Goal: Communication & Community: Share content

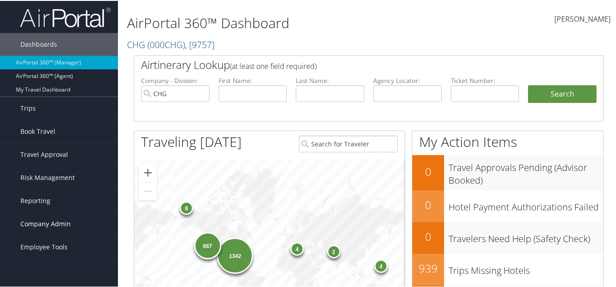
drag, startPoint x: 88, startPoint y: 206, endPoint x: 70, endPoint y: 213, distance: 20.0
click at [70, 213] on link "Company Admin" at bounding box center [59, 223] width 118 height 23
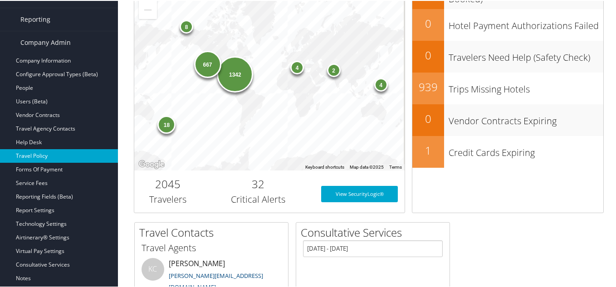
click at [78, 156] on link "Travel Policy" at bounding box center [59, 155] width 118 height 14
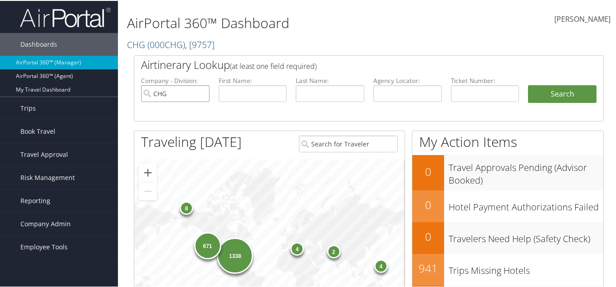
click at [201, 90] on input "CHG" at bounding box center [175, 92] width 69 height 17
drag, startPoint x: 391, startPoint y: 78, endPoint x: 394, endPoint y: 87, distance: 9.6
click at [391, 81] on label "Agency Locator:" at bounding box center [407, 79] width 69 height 9
click at [397, 95] on input "text" at bounding box center [407, 92] width 69 height 17
paste input "KJMYXM"
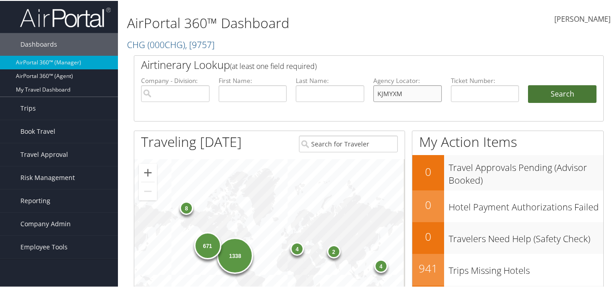
type input "KJMYXM"
click at [544, 87] on button "Search" at bounding box center [562, 93] width 69 height 18
click at [547, 93] on button "Search" at bounding box center [562, 93] width 69 height 18
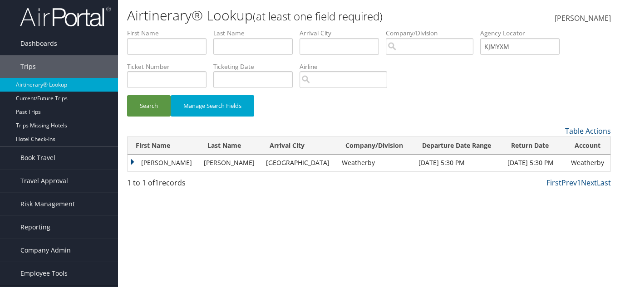
click at [132, 166] on td "Anthony" at bounding box center [164, 163] width 72 height 16
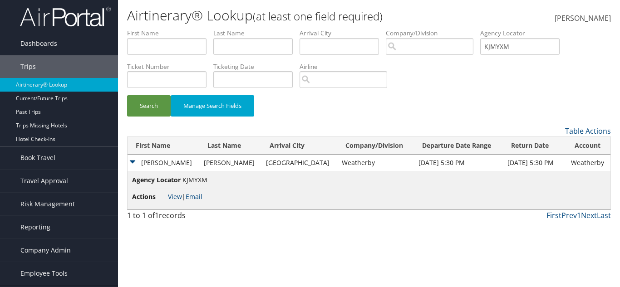
click at [166, 201] on li "Actions View | Email" at bounding box center [169, 197] width 75 height 16
click at [173, 195] on link "View" at bounding box center [175, 196] width 14 height 9
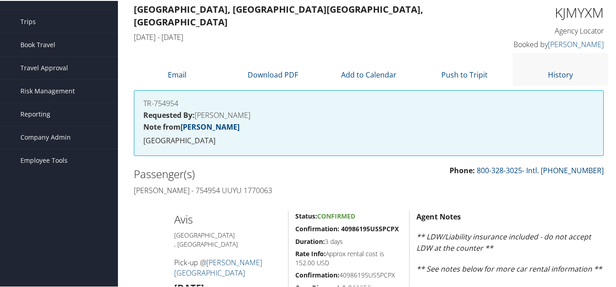
scroll to position [45, 0]
click at [190, 79] on li "Email" at bounding box center [177, 69] width 96 height 32
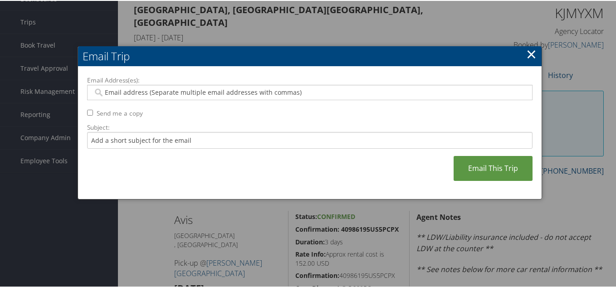
click at [329, 89] on input "Email Address(es):" at bounding box center [309, 91] width 433 height 9
paste input "[EMAIL_ADDRESS][PERSON_NAME][DOMAIN_NAME]"
type input "[EMAIL_ADDRESS][PERSON_NAME][DOMAIN_NAME]"
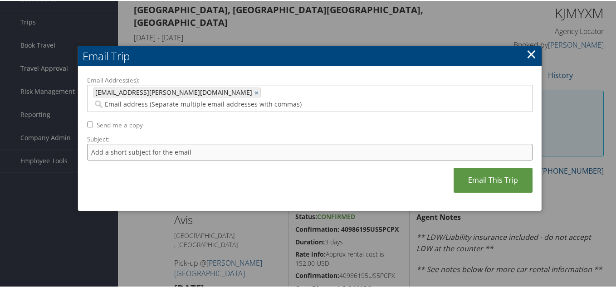
click at [324, 143] on input "Subject:" at bounding box center [310, 151] width 446 height 17
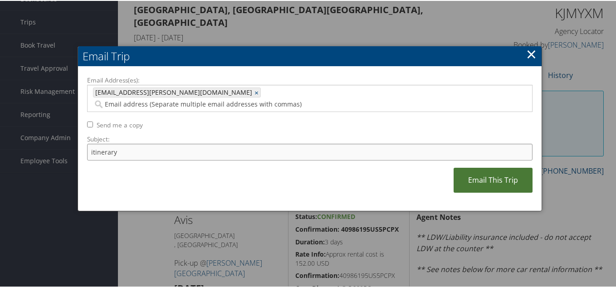
type input "itinerary"
click at [478, 167] on link "Email This Trip" at bounding box center [493, 179] width 79 height 25
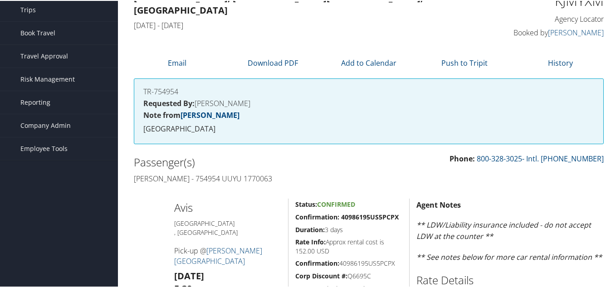
scroll to position [54, 0]
